Goal: Task Accomplishment & Management: Manage account settings

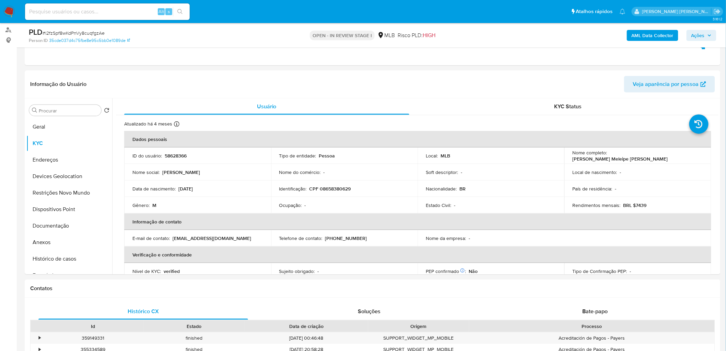
scroll to position [70, 0]
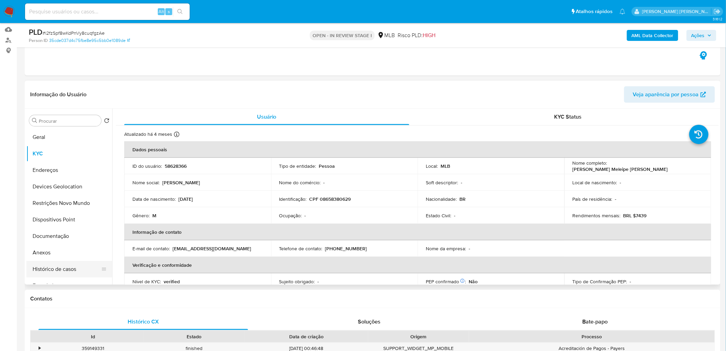
click at [54, 270] on button "Histórico de casos" at bounding box center [66, 269] width 80 height 16
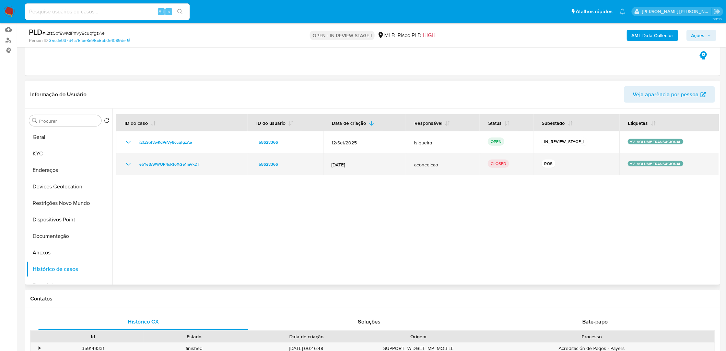
click at [130, 163] on icon "Mostrar/Ocultar" at bounding box center [128, 164] width 5 height 3
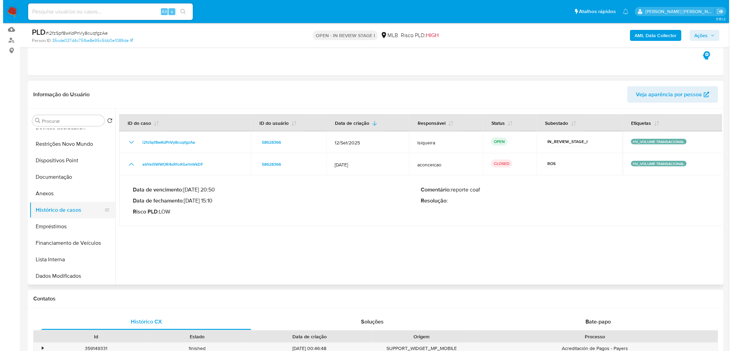
scroll to position [76, 0]
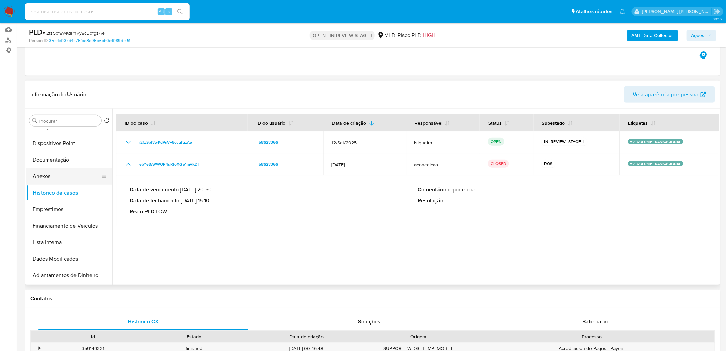
click at [54, 174] on button "Anexos" at bounding box center [66, 176] width 80 height 16
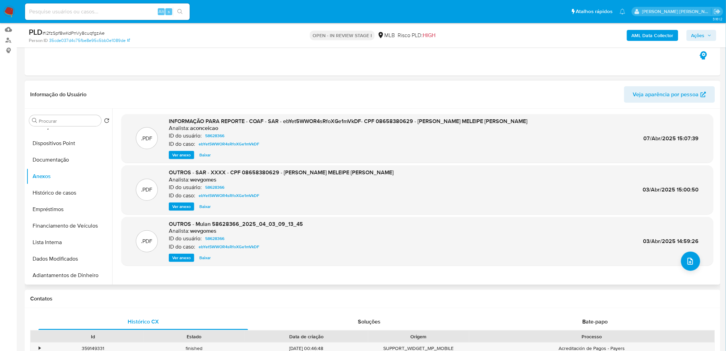
click at [180, 157] on span "Ver anexo" at bounding box center [181, 154] width 19 height 7
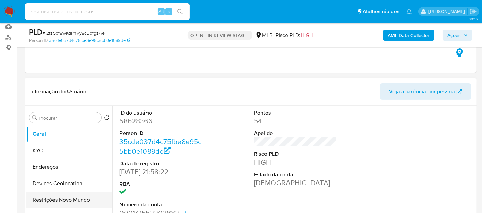
scroll to position [76, 0]
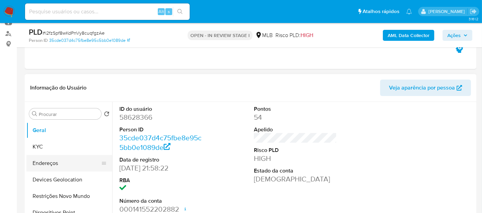
select select "10"
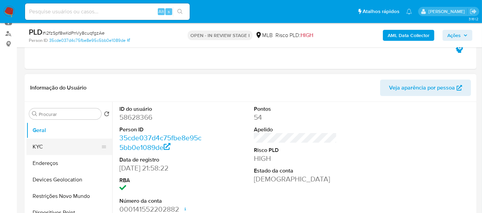
click at [55, 147] on button "KYC" at bounding box center [66, 147] width 80 height 16
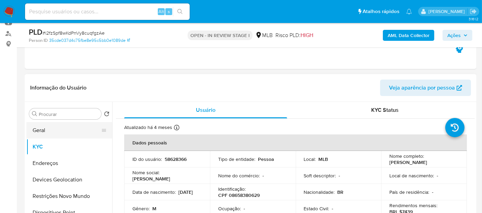
click at [61, 130] on button "Geral" at bounding box center [66, 130] width 80 height 16
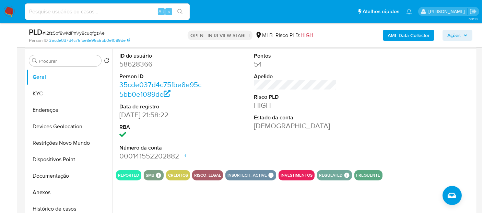
scroll to position [152, 0]
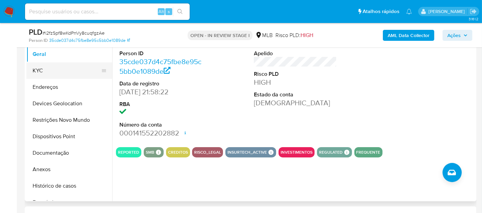
click at [59, 71] on button "KYC" at bounding box center [66, 70] width 80 height 16
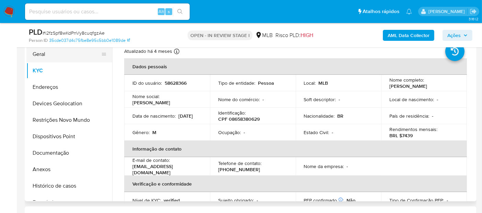
click at [51, 53] on button "Geral" at bounding box center [66, 54] width 80 height 16
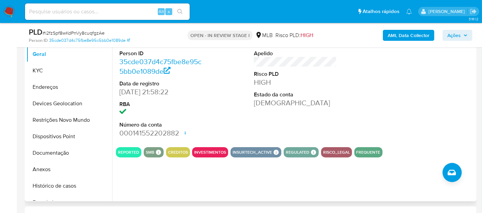
click at [358, 98] on div "ID do usuário 58628366 Person ID 35cde037d4c75fbe8e95c5bb0e1089de Data de regis…" at bounding box center [295, 84] width 359 height 116
click at [67, 70] on button "KYC" at bounding box center [66, 70] width 80 height 16
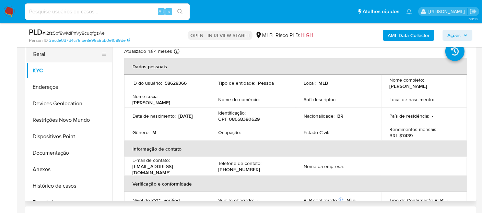
click at [65, 57] on button "Geral" at bounding box center [66, 54] width 80 height 16
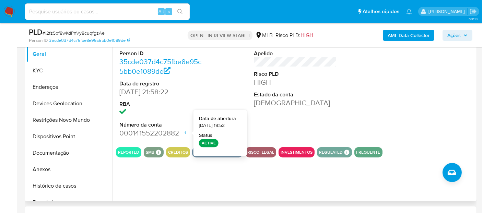
click at [343, 101] on div "ID do usuário 58628366 Person ID 35cde037d4c75fbe8e95c5bb0e1089de Data de regis…" at bounding box center [295, 84] width 359 height 116
click at [351, 111] on div "ID do usuário 58628366 Person ID 35cde037d4c75fbe8e95c5bb0e1089de Data de regis…" at bounding box center [295, 84] width 359 height 116
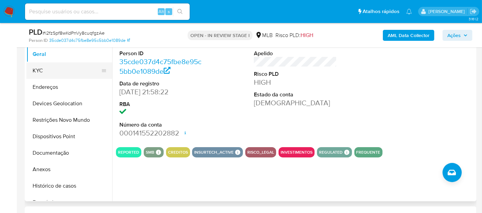
click at [39, 72] on button "KYC" at bounding box center [66, 70] width 80 height 16
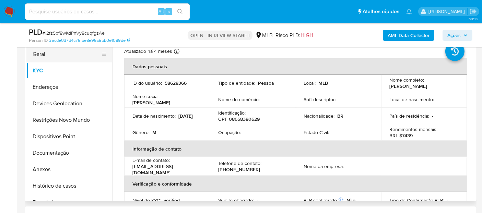
click at [73, 56] on button "Geral" at bounding box center [66, 54] width 80 height 16
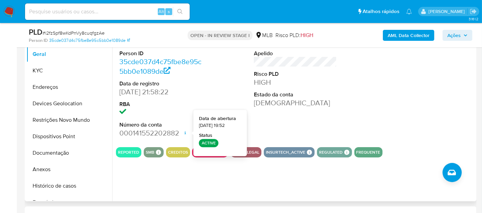
click at [307, 123] on div "Pontos 54 Apelido Risco PLD HIGH Estado da conta Ativa" at bounding box center [296, 84] width 90 height 116
click at [330, 126] on div "Pontos 54 Apelido Risco PLD HIGH Estado da conta Ativa" at bounding box center [296, 84] width 90 height 116
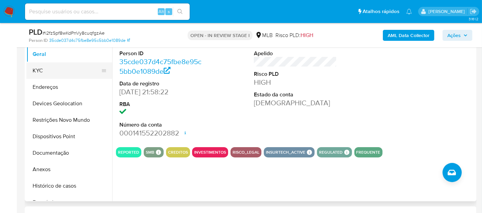
click at [55, 71] on button "KYC" at bounding box center [66, 70] width 80 height 16
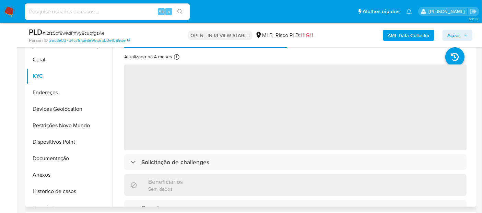
scroll to position [114, 0]
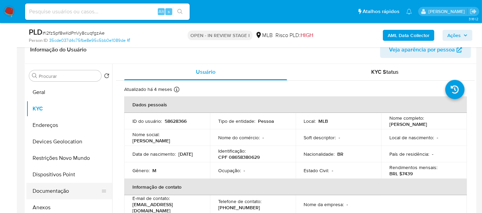
click at [66, 195] on button "Documentação" at bounding box center [66, 191] width 80 height 16
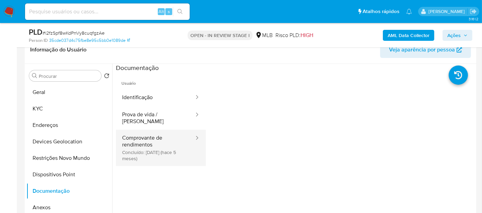
click at [155, 145] on button "Comprovante de rendimentos Concluído: 18/04/2025 (hace 5 meses)" at bounding box center [155, 148] width 79 height 36
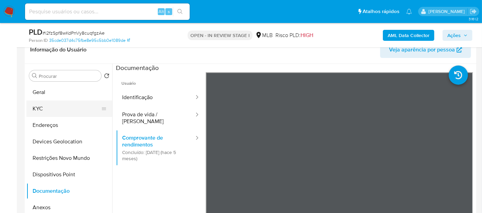
click at [40, 108] on button "KYC" at bounding box center [66, 109] width 80 height 16
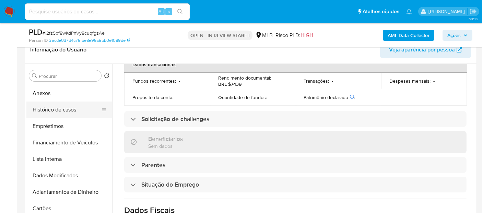
click at [63, 109] on button "Histórico de casos" at bounding box center [66, 110] width 80 height 16
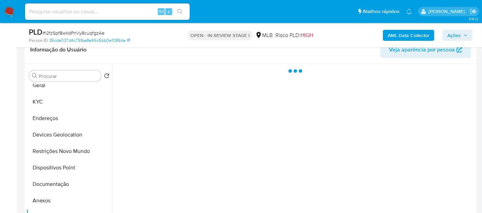
scroll to position [0, 0]
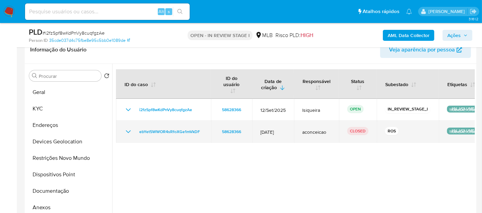
click at [122, 125] on td "ebYet5WWOR4sRfoXGe1mVkDF" at bounding box center [163, 132] width 95 height 22
click at [124, 128] on icon "Mostrar/Ocultar" at bounding box center [128, 132] width 8 height 8
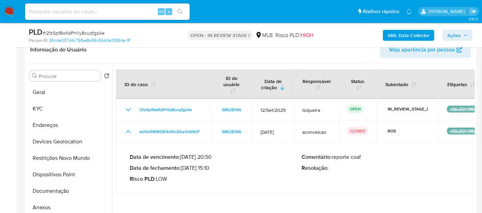
drag, startPoint x: 213, startPoint y: 161, endPoint x: 183, endPoint y: 162, distance: 29.6
click at [183, 165] on p "Data de fechamento : 07/04/2025 15:10" at bounding box center [216, 168] width 172 height 7
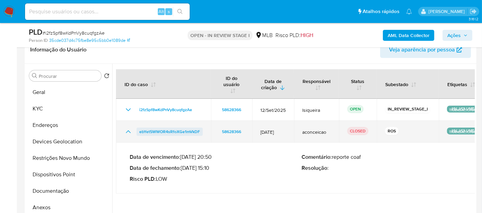
drag, startPoint x: 204, startPoint y: 125, endPoint x: 139, endPoint y: 127, distance: 64.6
click at [139, 127] on td "ebYet5WWOR4sRfoXGe1mVkDF" at bounding box center [163, 132] width 95 height 22
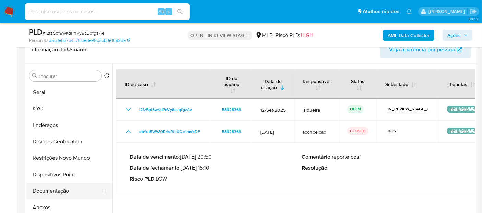
click at [71, 192] on button "Documentação" at bounding box center [66, 191] width 80 height 16
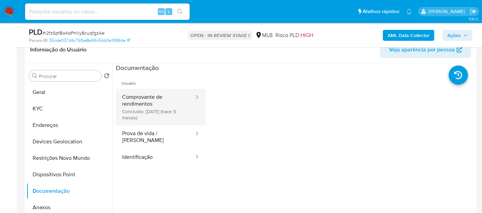
click at [151, 112] on button "Comprovante de rendimentos Concluído: 18/04/2025 (hace 5 meses)" at bounding box center [155, 107] width 79 height 36
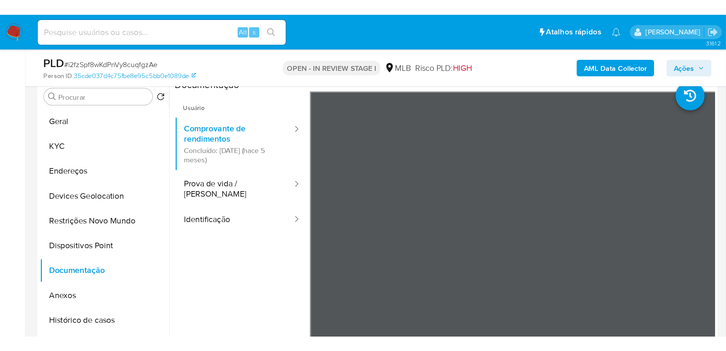
scroll to position [136, 0]
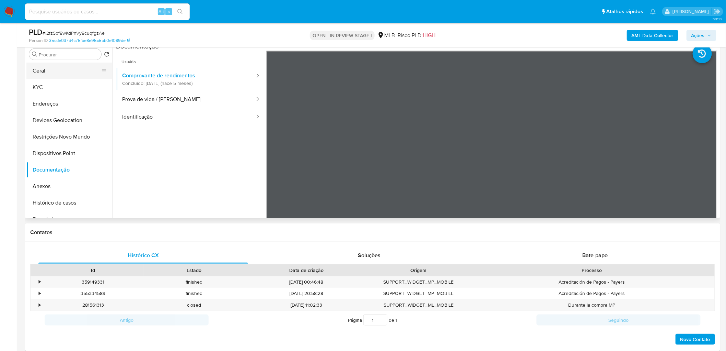
click at [71, 69] on button "Geral" at bounding box center [66, 70] width 80 height 16
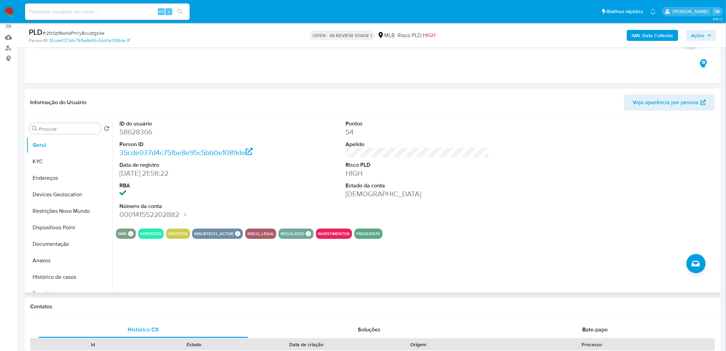
scroll to position [60, 0]
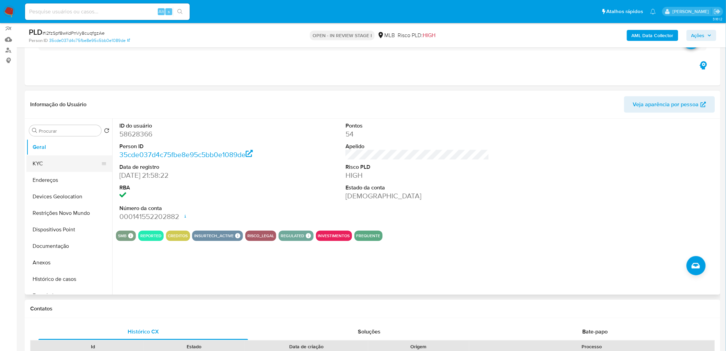
click at [49, 162] on button "KYC" at bounding box center [66, 163] width 80 height 16
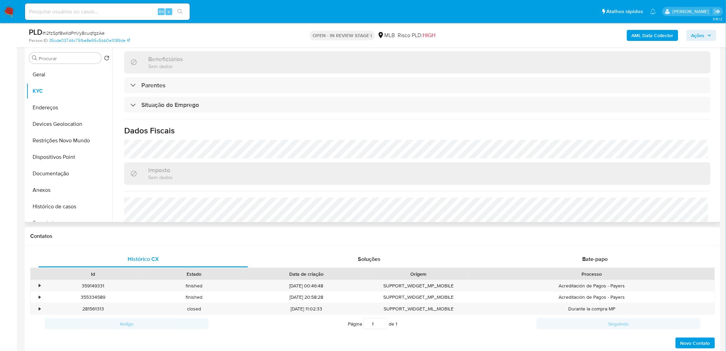
scroll to position [286, 0]
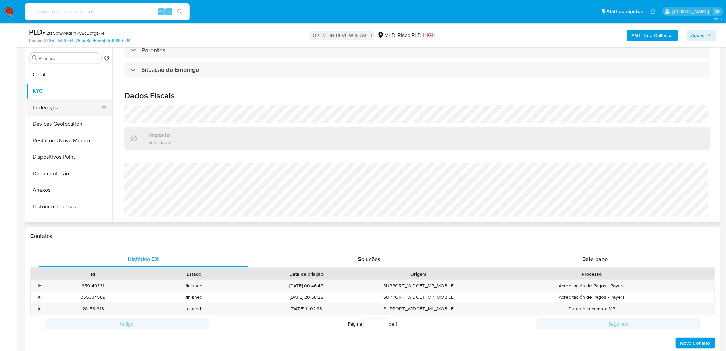
click at [57, 110] on button "Endereços" at bounding box center [66, 107] width 80 height 16
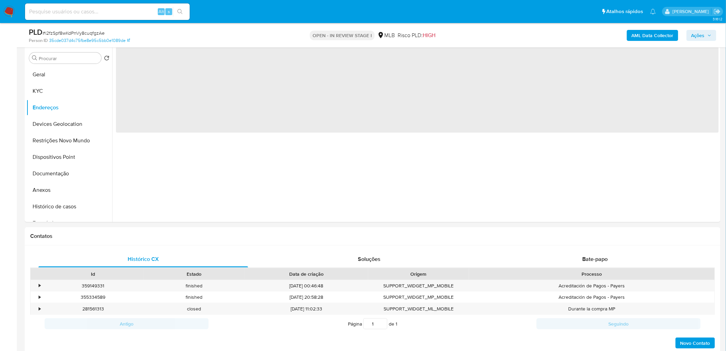
scroll to position [0, 0]
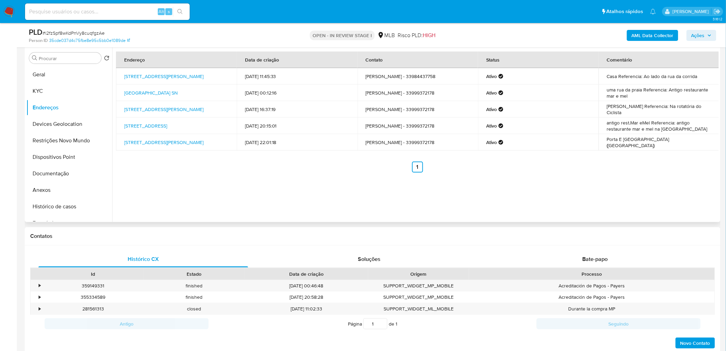
click at [198, 176] on div "Endereço Data de criação Contato Status Comentário Rua José Artur Serafim 280, …" at bounding box center [415, 134] width 607 height 176
click at [60, 123] on button "Devices Geolocation" at bounding box center [66, 124] width 80 height 16
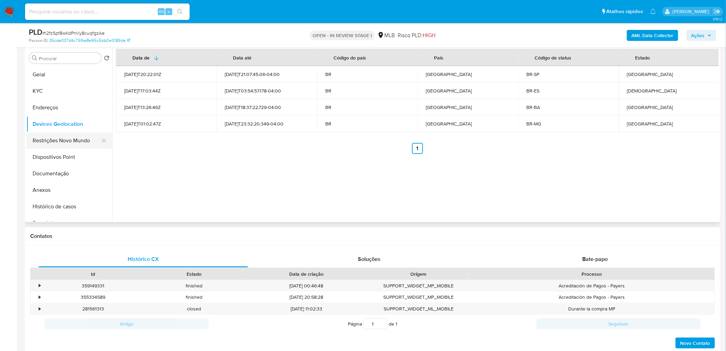
click at [79, 138] on button "Restrições Novo Mundo" at bounding box center [66, 140] width 80 height 16
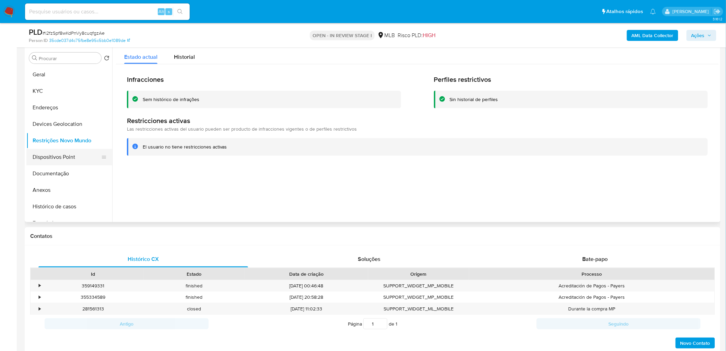
click at [66, 162] on button "Dispositivos Point" at bounding box center [66, 157] width 80 height 16
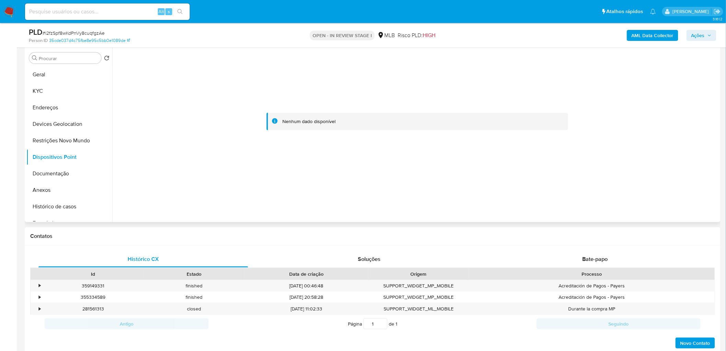
click at [236, 153] on div at bounding box center [417, 121] width 603 height 151
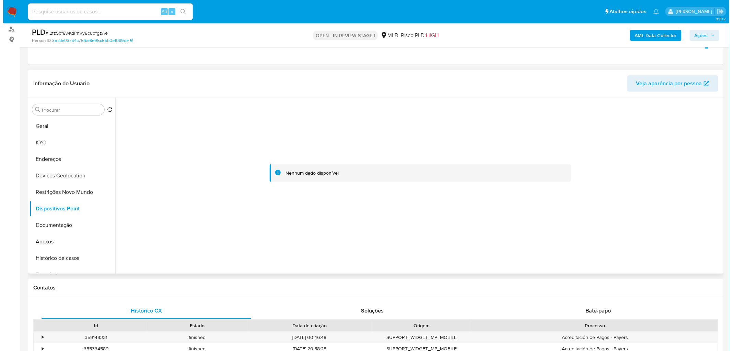
scroll to position [94, 0]
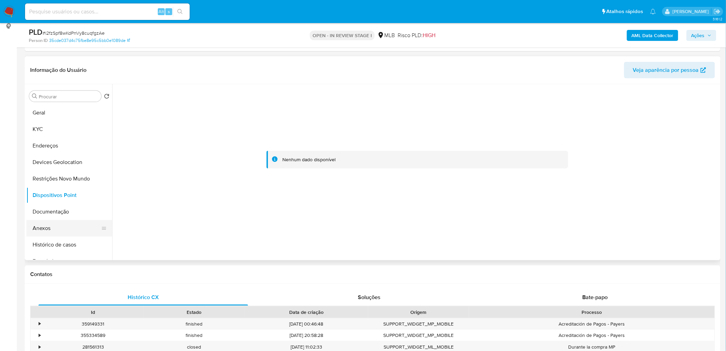
click at [62, 213] on button "Anexos" at bounding box center [66, 228] width 80 height 16
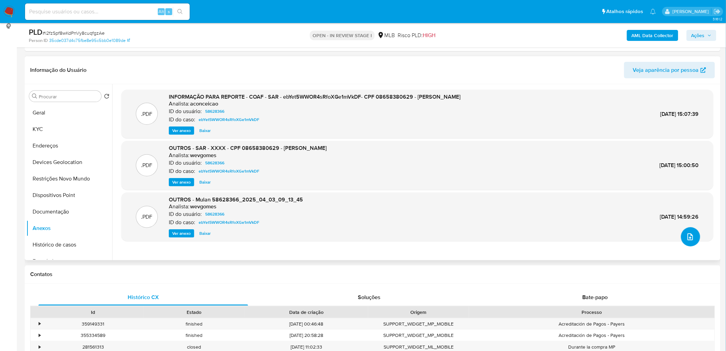
click at [488, 213] on icon "upload-file" at bounding box center [691, 236] width 8 height 8
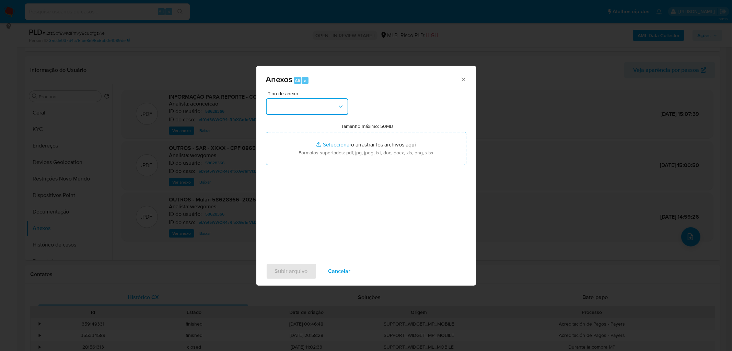
click at [331, 105] on button "button" at bounding box center [307, 106] width 82 height 16
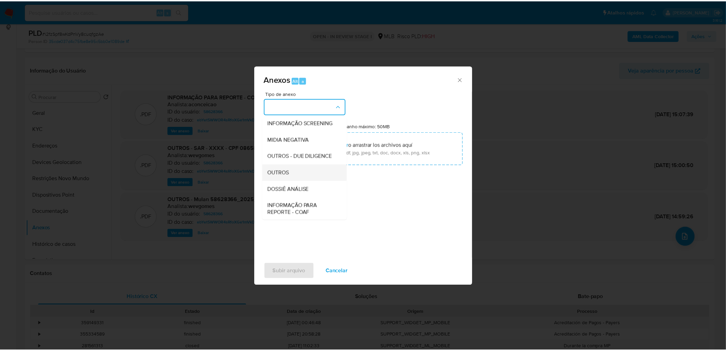
scroll to position [76, 0]
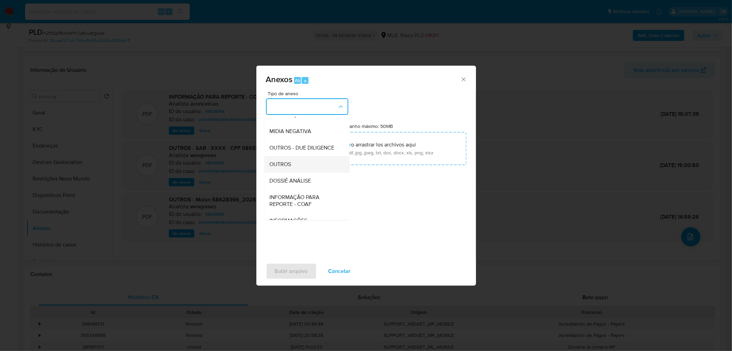
click at [303, 172] on div "OUTROS" at bounding box center [305, 164] width 70 height 16
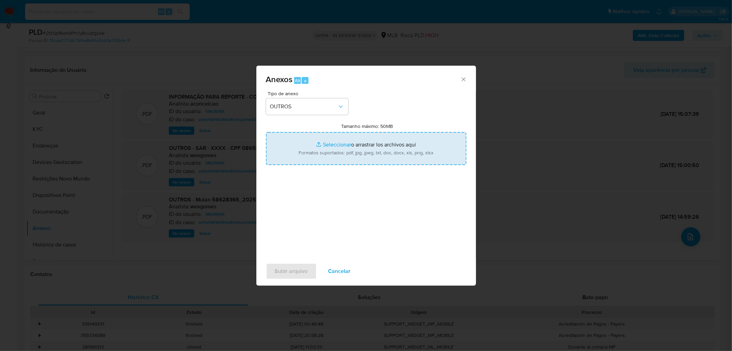
click at [330, 136] on input "Tamanho máximo: 50MB Seleccionar archivos" at bounding box center [366, 148] width 200 height 33
type input "C:\fakepath\Mulan 58628366_2025_09_24_17_52_02.xlsx"
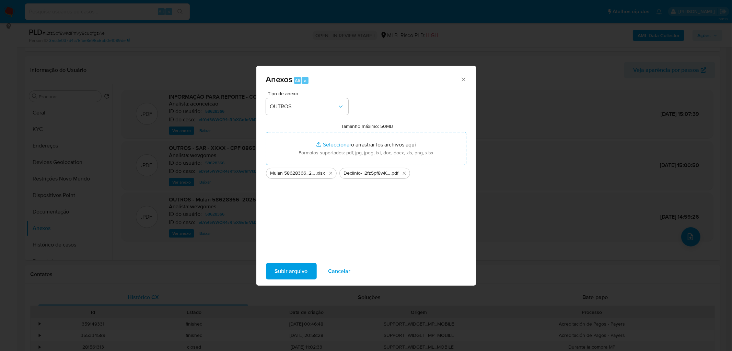
drag, startPoint x: 330, startPoint y: 136, endPoint x: 291, endPoint y: 272, distance: 141.3
click at [291, 213] on span "Subir arquivo" at bounding box center [291, 270] width 33 height 15
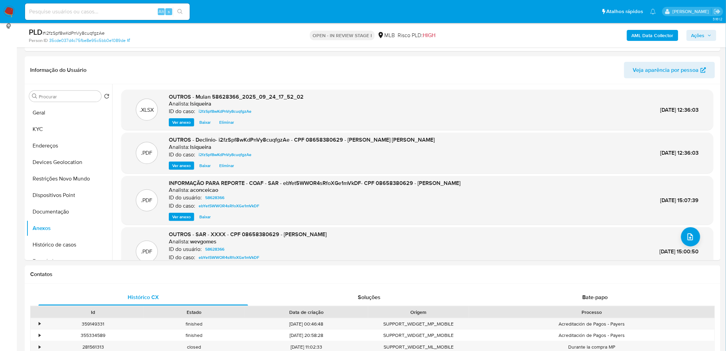
click at [488, 36] on span "Ações" at bounding box center [698, 35] width 13 height 11
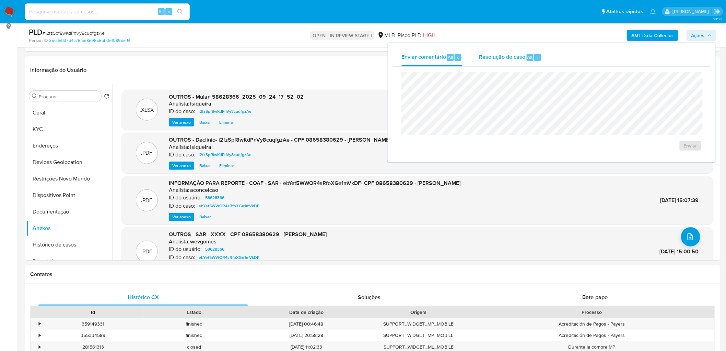
click at [482, 59] on span "Resolução do caso" at bounding box center [502, 57] width 46 height 8
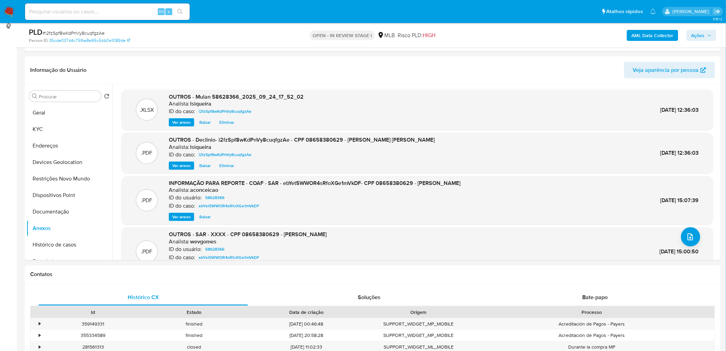
click at [488, 32] on button "Ações" at bounding box center [702, 35] width 30 height 11
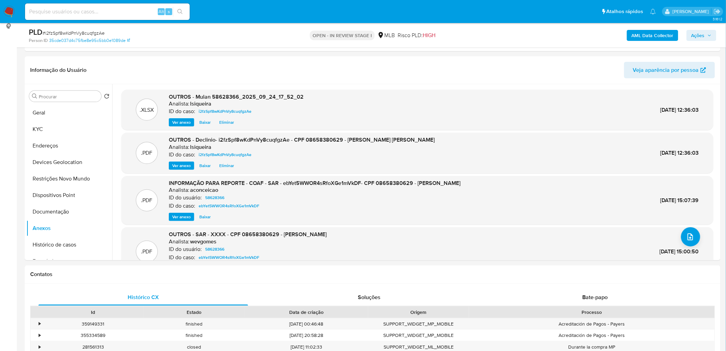
click at [488, 37] on span "Ações" at bounding box center [698, 35] width 13 height 11
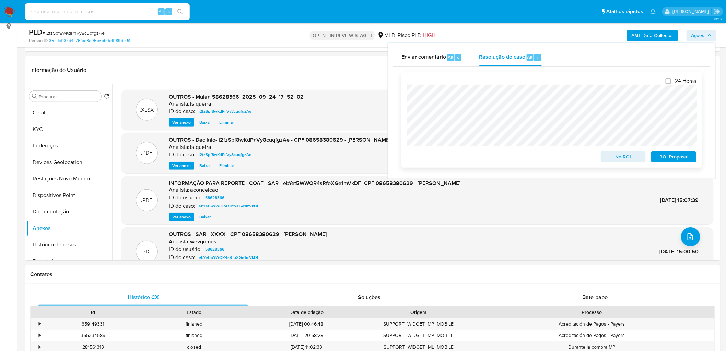
click at [488, 158] on span "No ROI" at bounding box center [624, 157] width 36 height 10
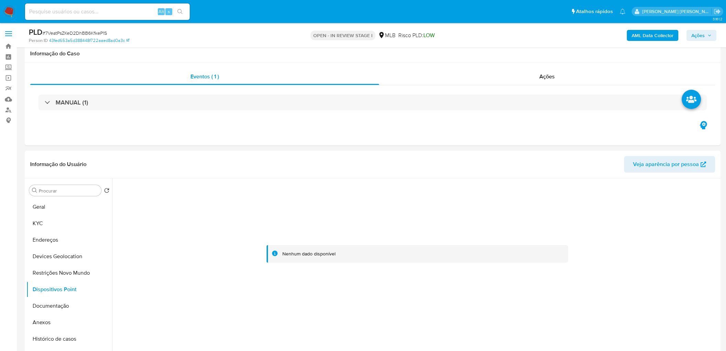
scroll to position [88, 0]
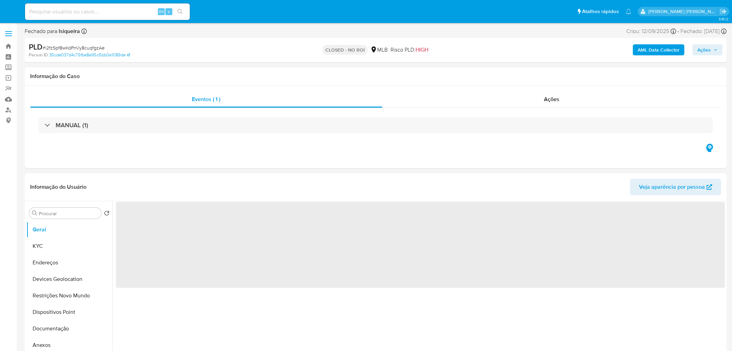
select select "10"
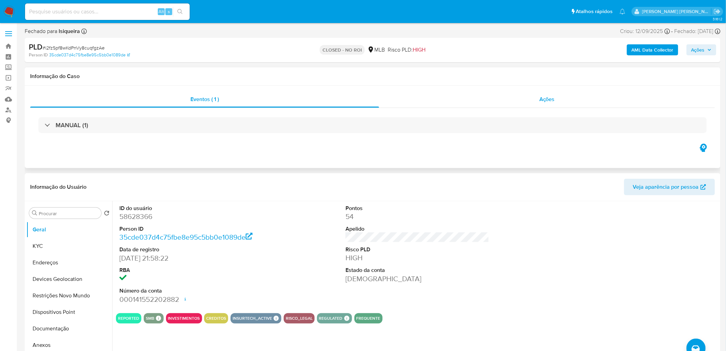
click at [558, 101] on div "Ações" at bounding box center [547, 99] width 336 height 16
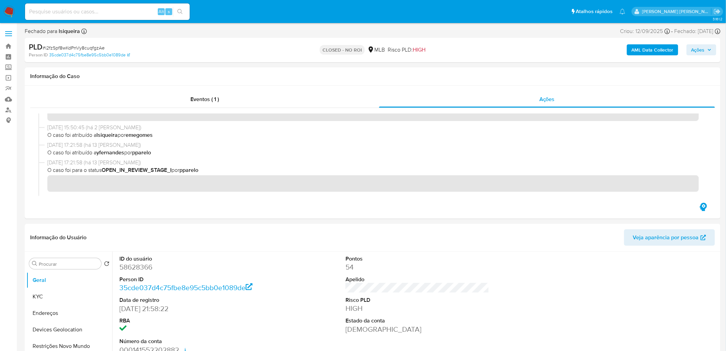
scroll to position [111, 0]
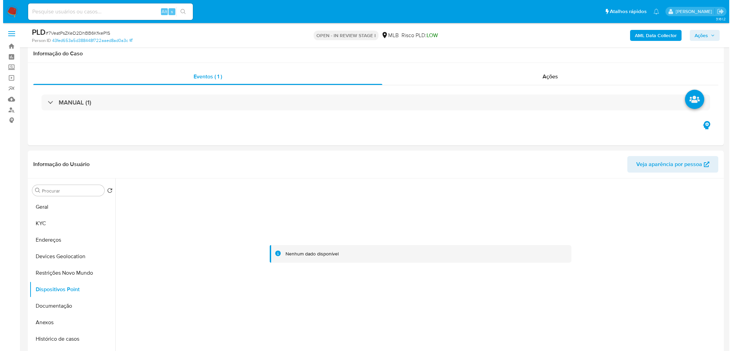
scroll to position [88, 0]
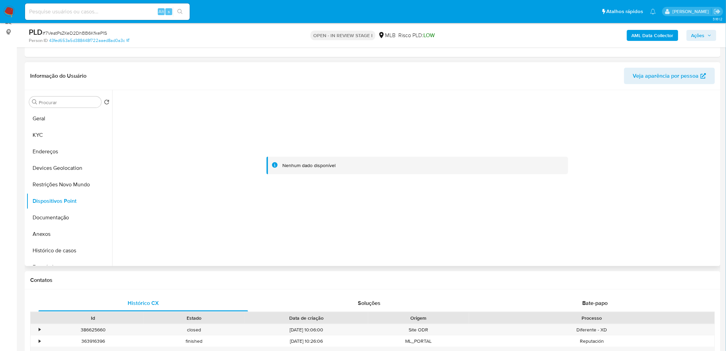
click at [176, 155] on div at bounding box center [417, 165] width 603 height 151
click at [661, 39] on b "AML Data Collector" at bounding box center [653, 35] width 42 height 11
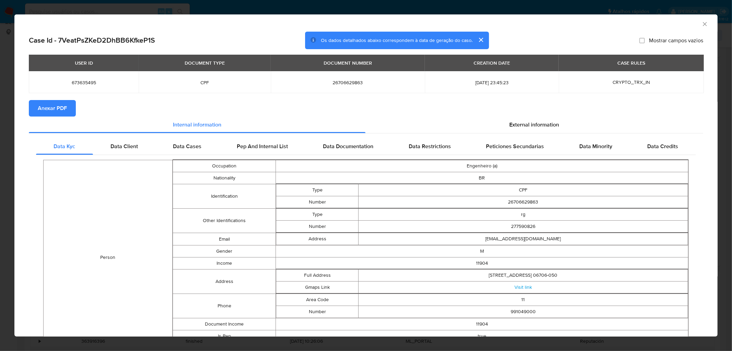
click at [56, 110] on span "Anexar PDF" at bounding box center [52, 108] width 29 height 15
click at [703, 23] on icon "Fechar a janela" at bounding box center [705, 24] width 4 height 4
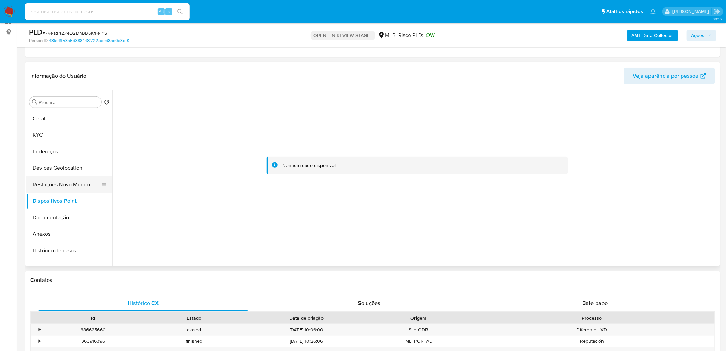
click at [65, 184] on button "Restrições Novo Mundo" at bounding box center [66, 184] width 80 height 16
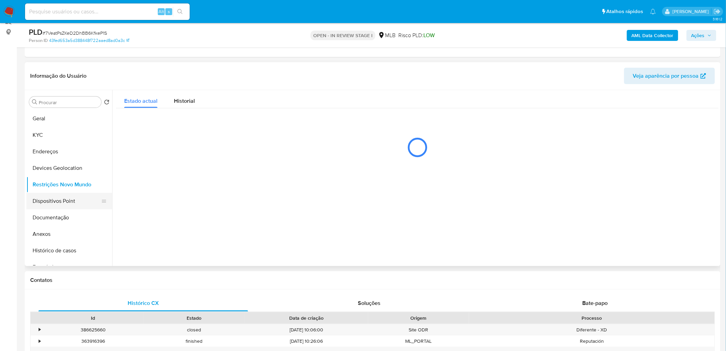
click at [64, 202] on button "Dispositivos Point" at bounding box center [66, 201] width 80 height 16
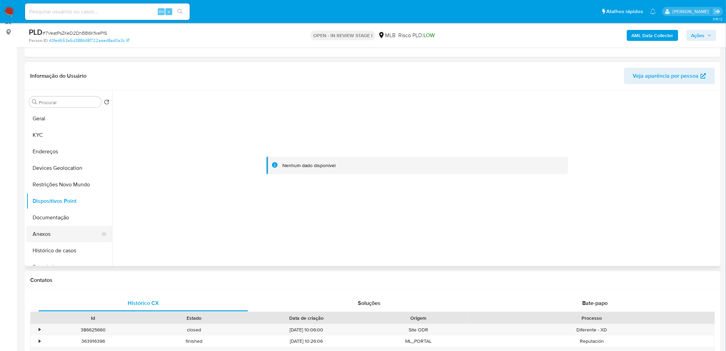
click at [50, 233] on button "Anexos" at bounding box center [66, 234] width 80 height 16
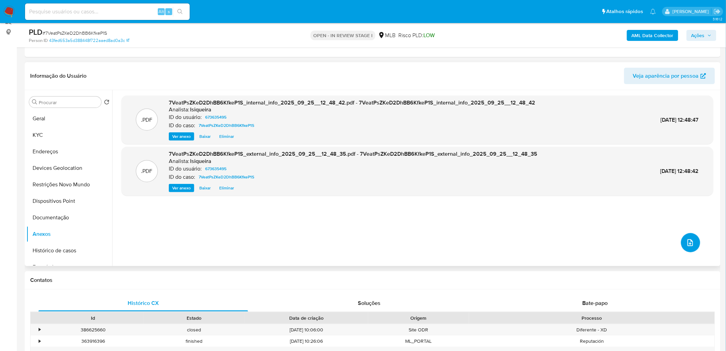
click at [688, 247] on button "upload-file" at bounding box center [690, 242] width 19 height 19
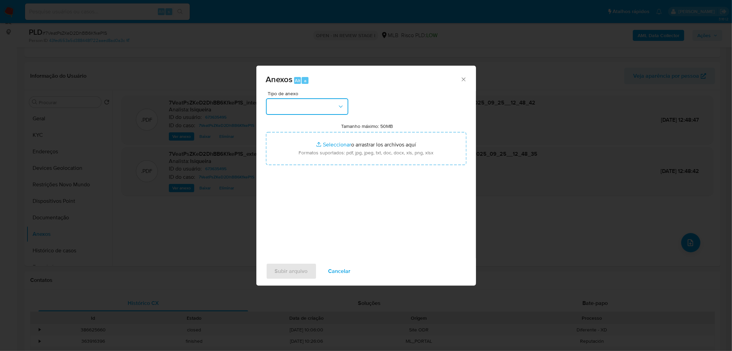
click at [329, 109] on button "button" at bounding box center [307, 106] width 82 height 16
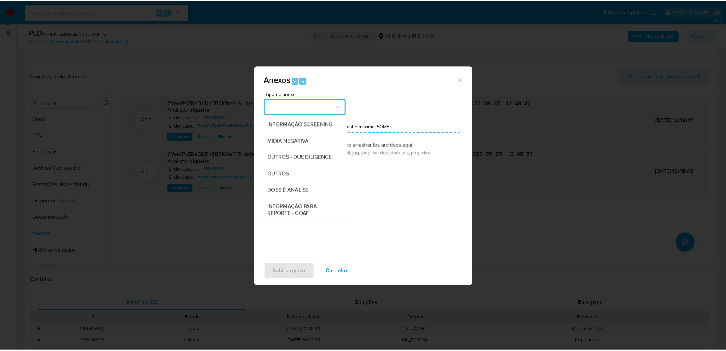
scroll to position [76, 0]
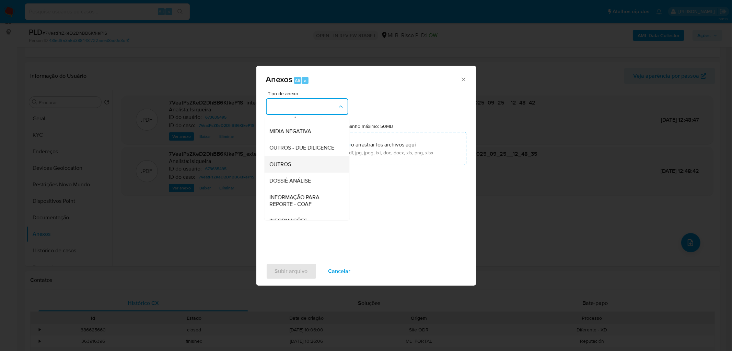
click at [314, 172] on div "OUTROS" at bounding box center [305, 164] width 70 height 16
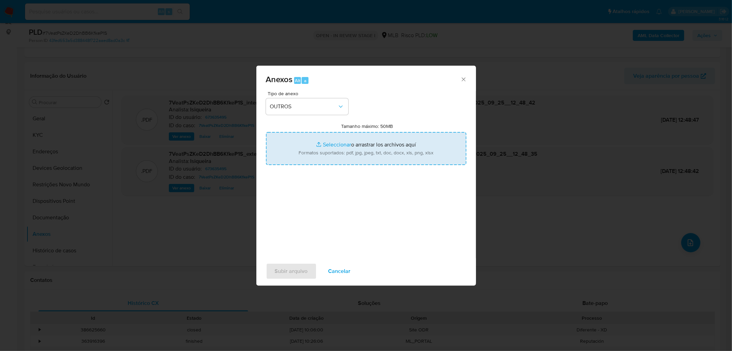
click at [331, 146] on input "Tamanho máximo: 50MB Seleccionar archivos" at bounding box center [366, 148] width 200 height 33
type input "C:\fakepath\Declínio - 7VeatPsZKeD2DhBB6KfkeP1S - CPF 26706629863 - DENIVAN VAR…"
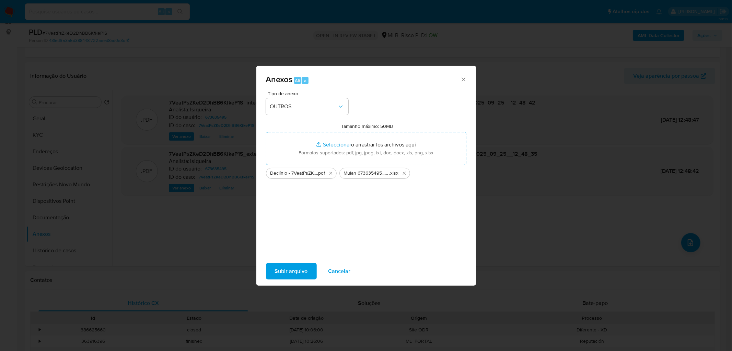
click at [291, 270] on span "Subir arquivo" at bounding box center [291, 270] width 33 height 15
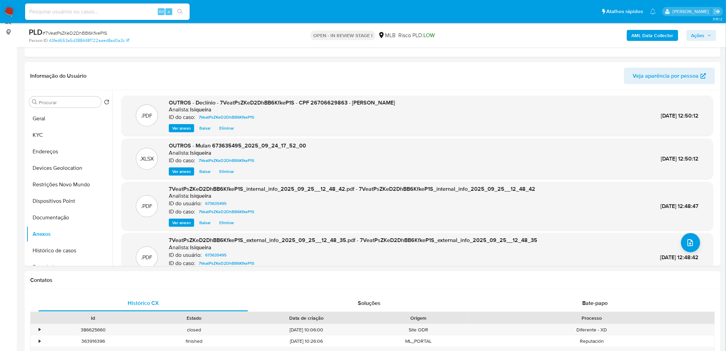
click at [713, 40] on button "Ações" at bounding box center [702, 35] width 30 height 11
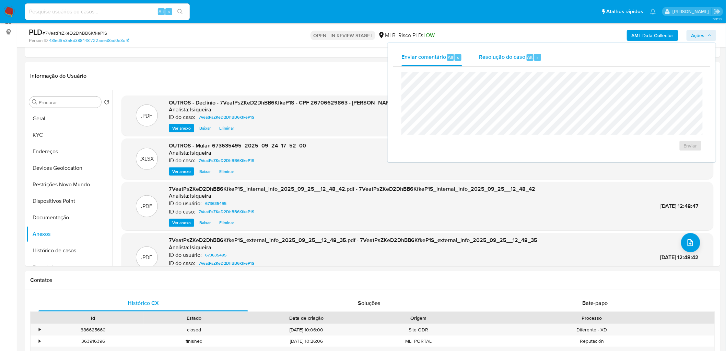
click at [490, 59] on span "Resolução do caso" at bounding box center [502, 57] width 46 height 8
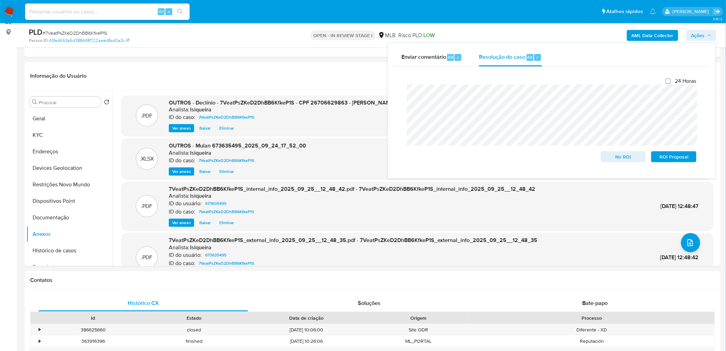
click at [394, 99] on div "Fechamento do caso 24 Horas No ROI ROI Proposal" at bounding box center [551, 120] width 317 height 106
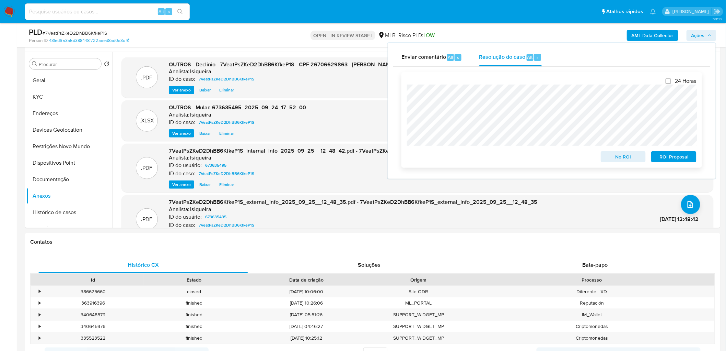
click at [628, 158] on span "No ROI" at bounding box center [624, 157] width 36 height 10
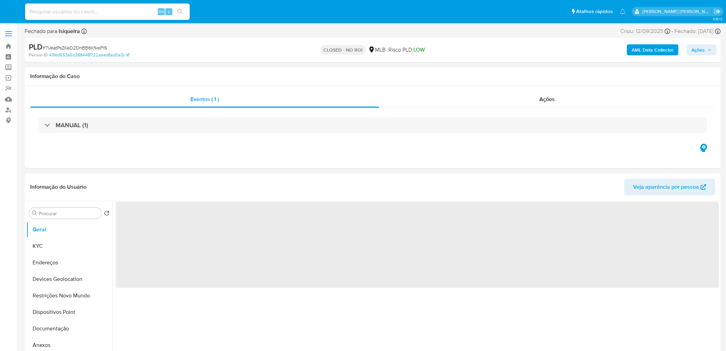
select select "10"
